Goal: Navigation & Orientation: Find specific page/section

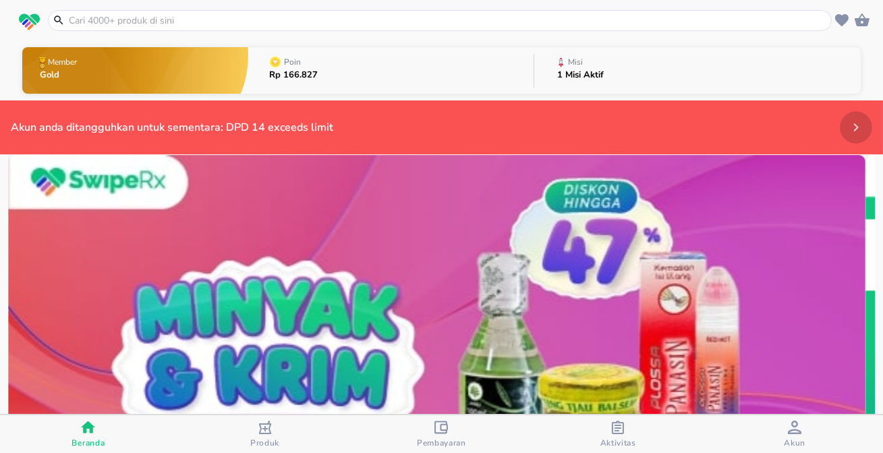
click at [853, 115] on button "Payments" at bounding box center [856, 127] width 32 height 32
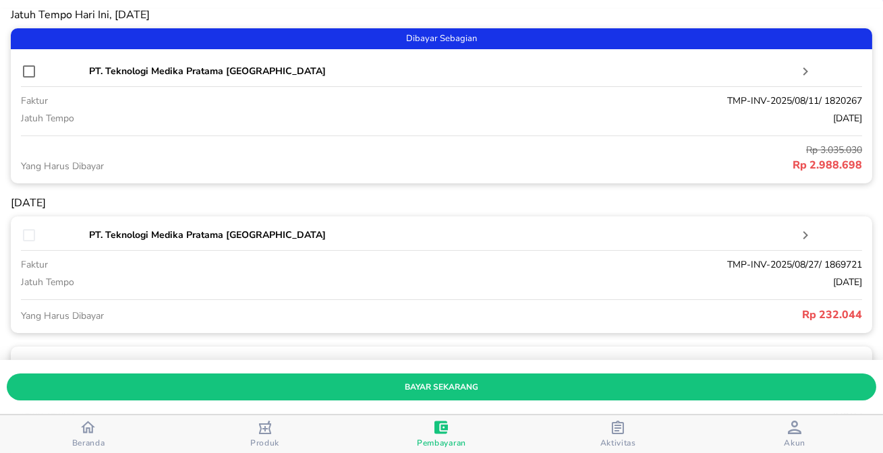
scroll to position [245, 0]
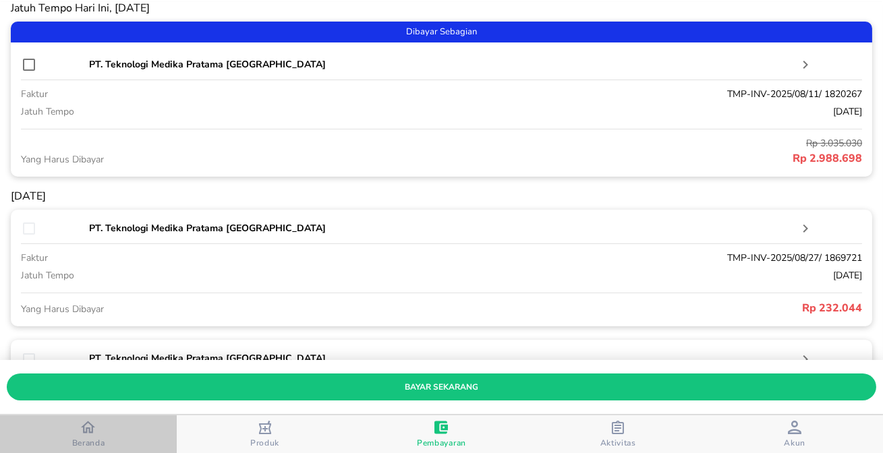
click at [96, 438] on span "Beranda" at bounding box center [88, 443] width 33 height 11
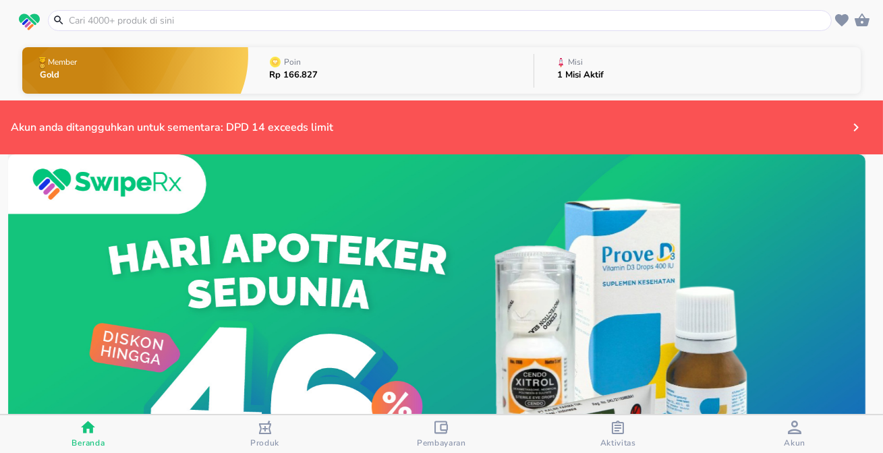
click at [555, 61] on div "button" at bounding box center [561, 64] width 12 height 20
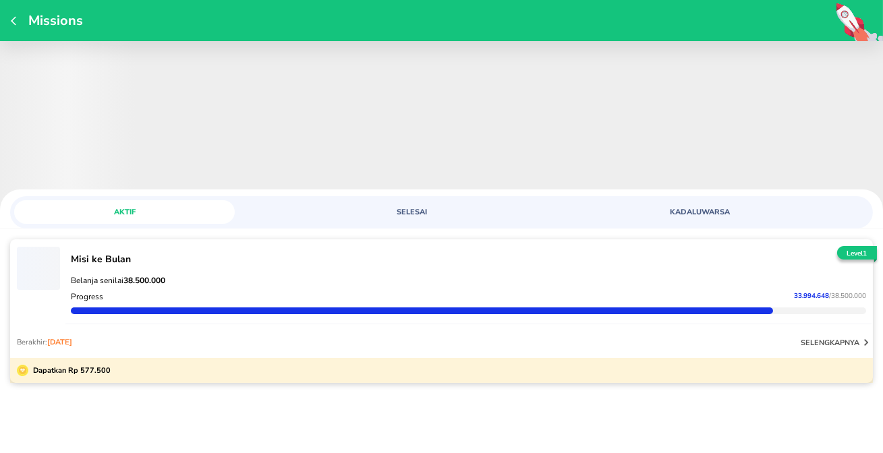
click at [13, 21] on icon "button" at bounding box center [16, 21] width 11 height 11
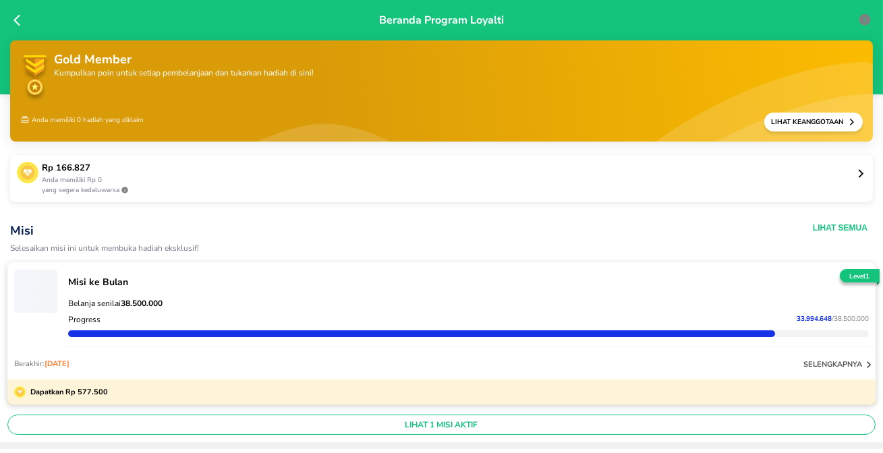
click at [13, 20] on div "Beranda Program Loyalti" at bounding box center [441, 47] width 883 height 94
click at [15, 22] on icon at bounding box center [19, 19] width 13 height 13
